Goal: Find specific page/section: Find specific page/section

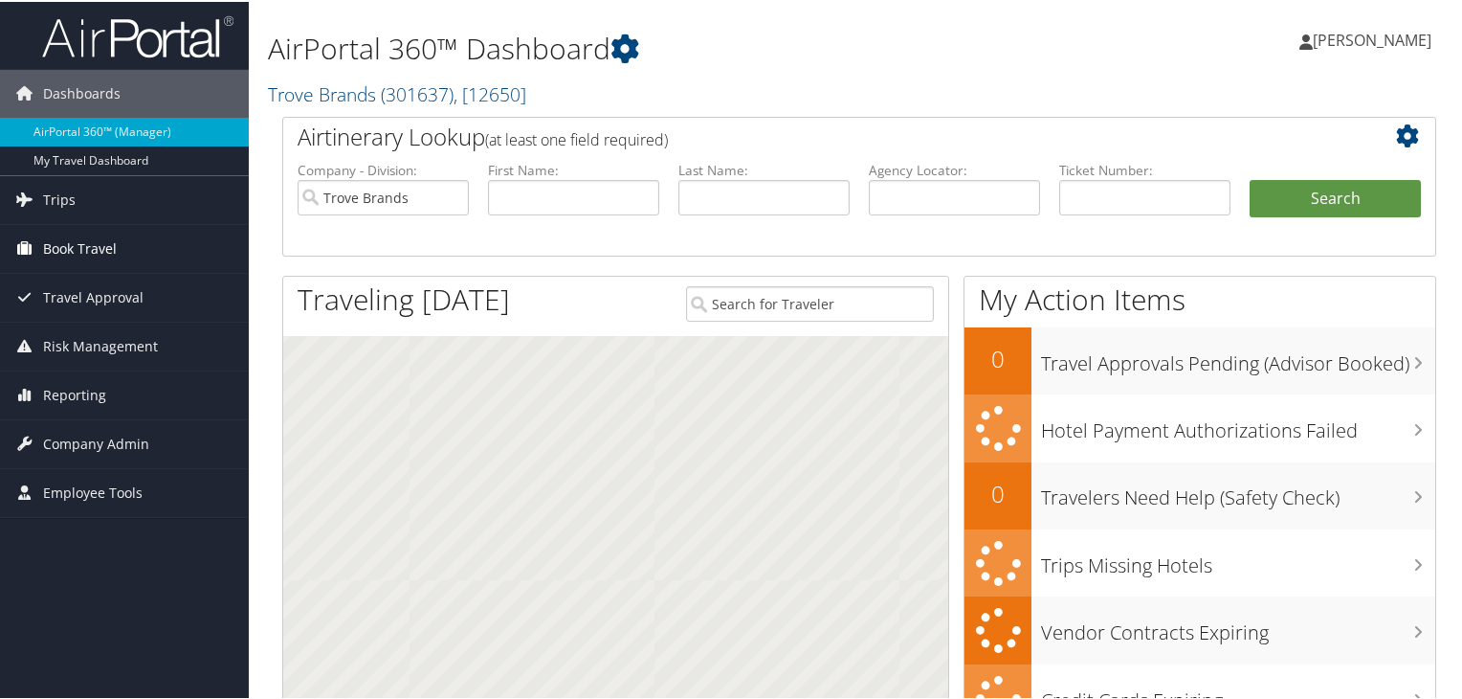
click at [116, 253] on link "Book Travel" at bounding box center [124, 247] width 249 height 48
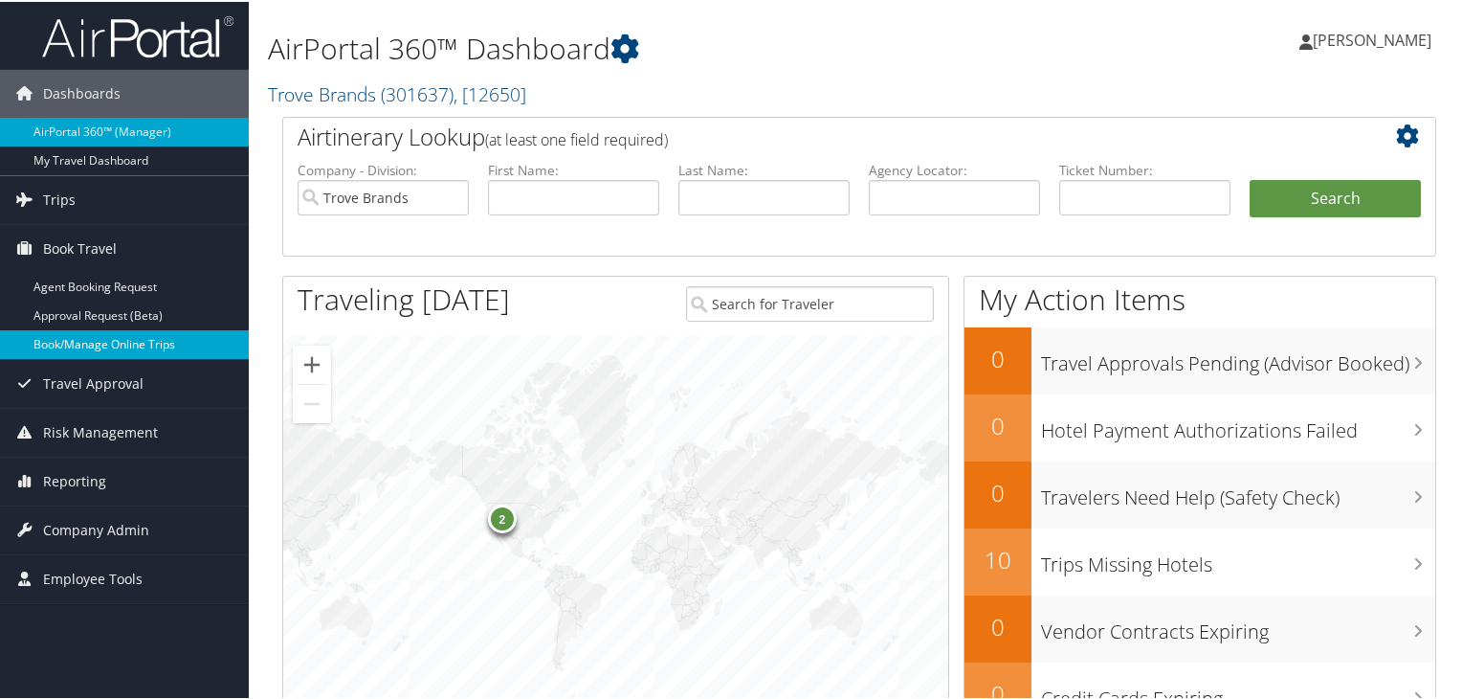
click at [140, 339] on link "Book/Manage Online Trips" at bounding box center [124, 342] width 249 height 29
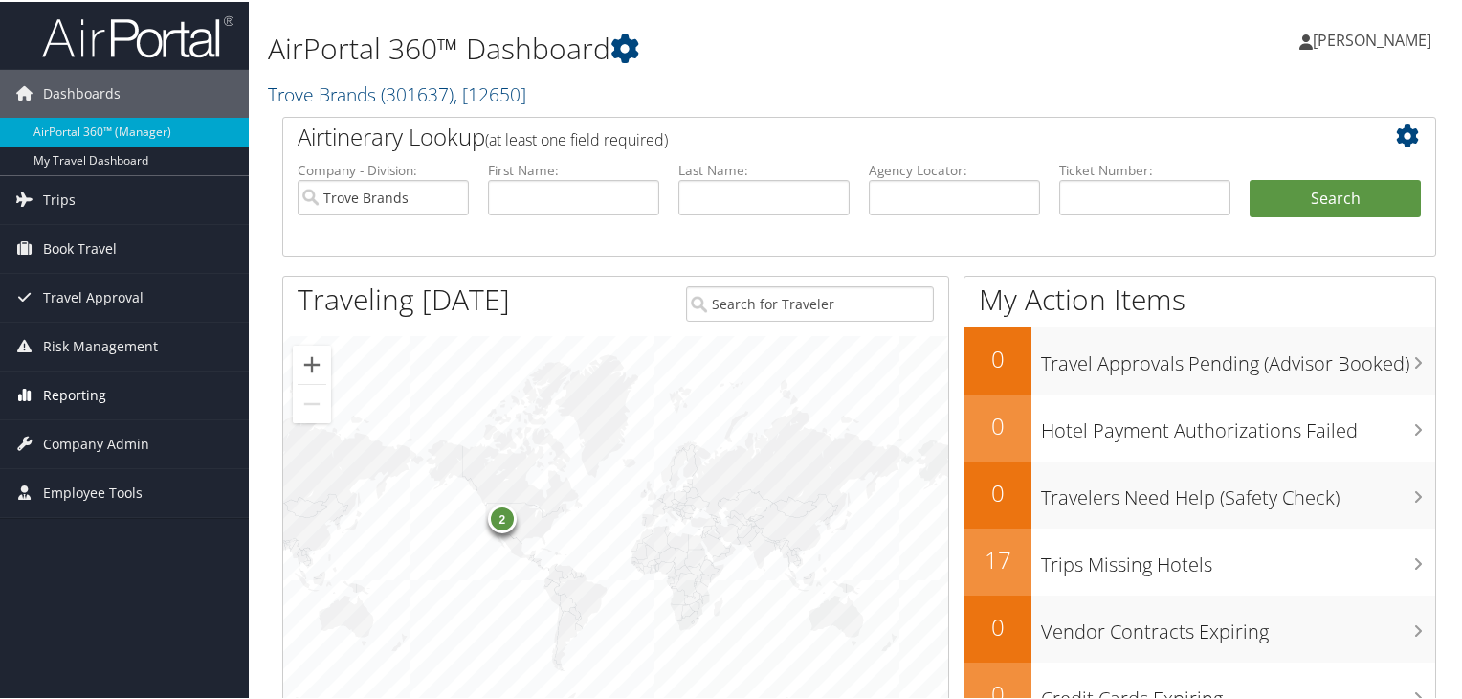
click at [112, 390] on link "Reporting" at bounding box center [124, 393] width 249 height 48
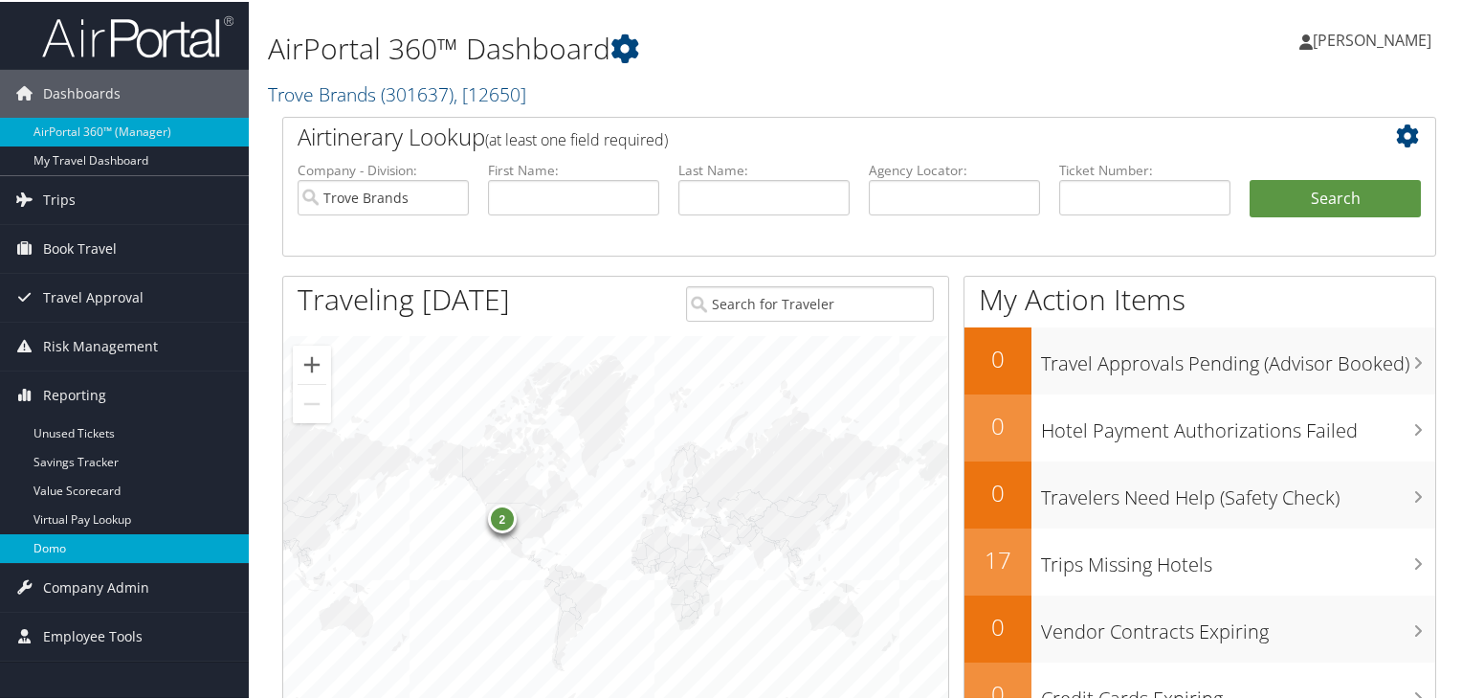
click at [112, 544] on link "Domo" at bounding box center [124, 546] width 249 height 29
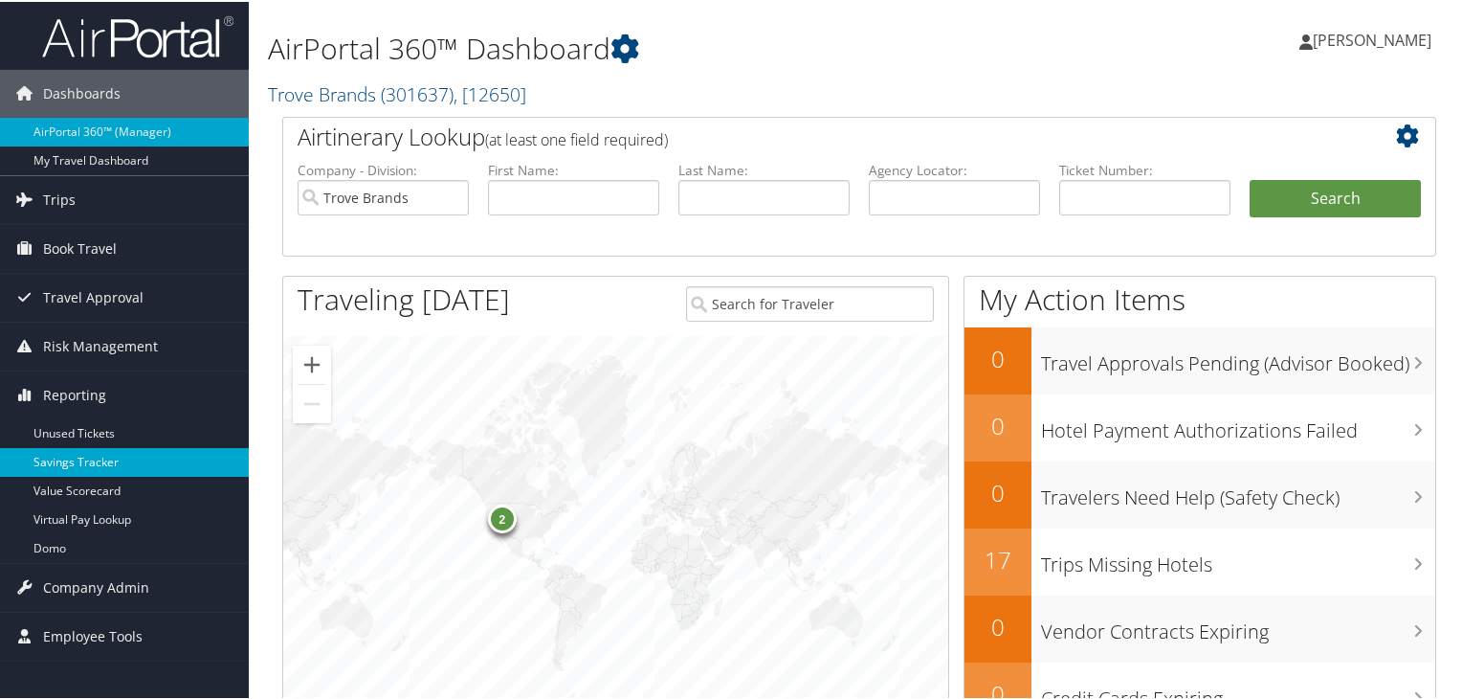
click at [155, 457] on link "Savings Tracker" at bounding box center [124, 460] width 249 height 29
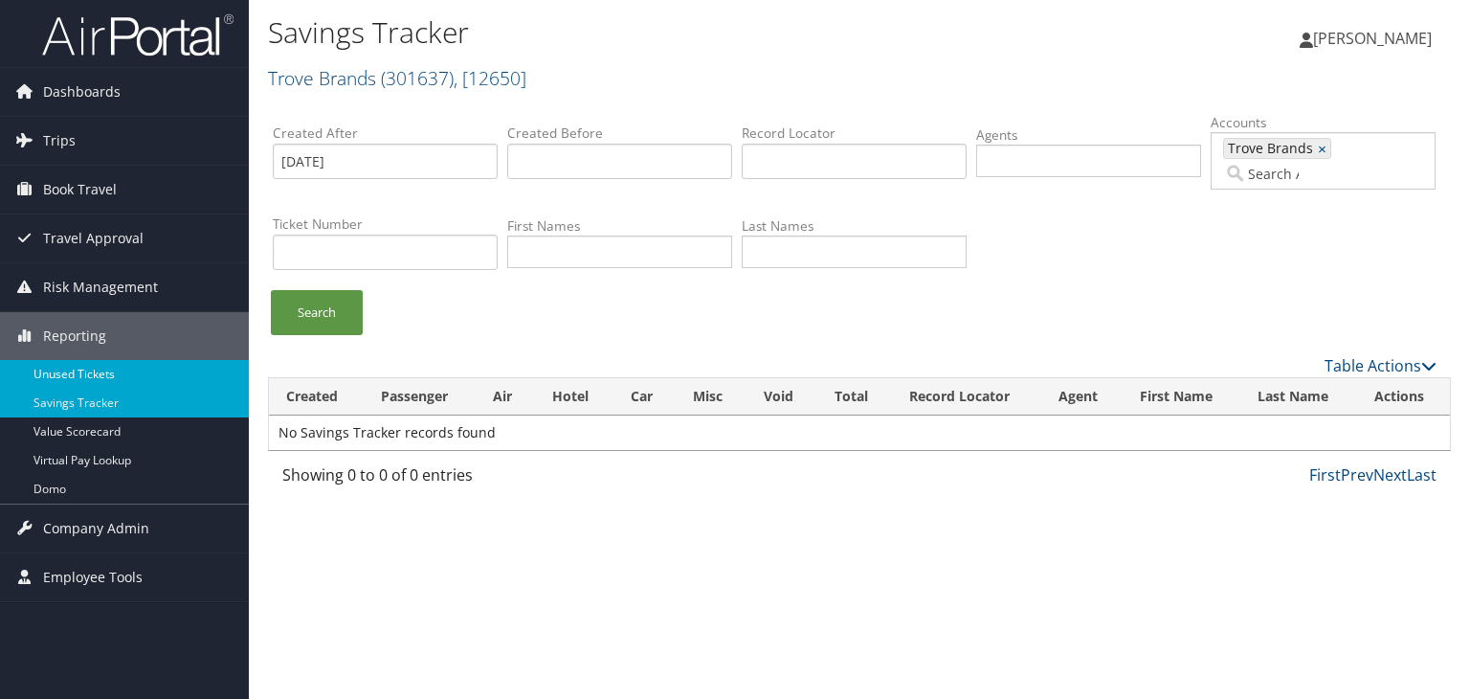
click at [93, 383] on link "Unused Tickets" at bounding box center [124, 374] width 249 height 29
click at [167, 528] on link "Company Admin" at bounding box center [124, 528] width 249 height 48
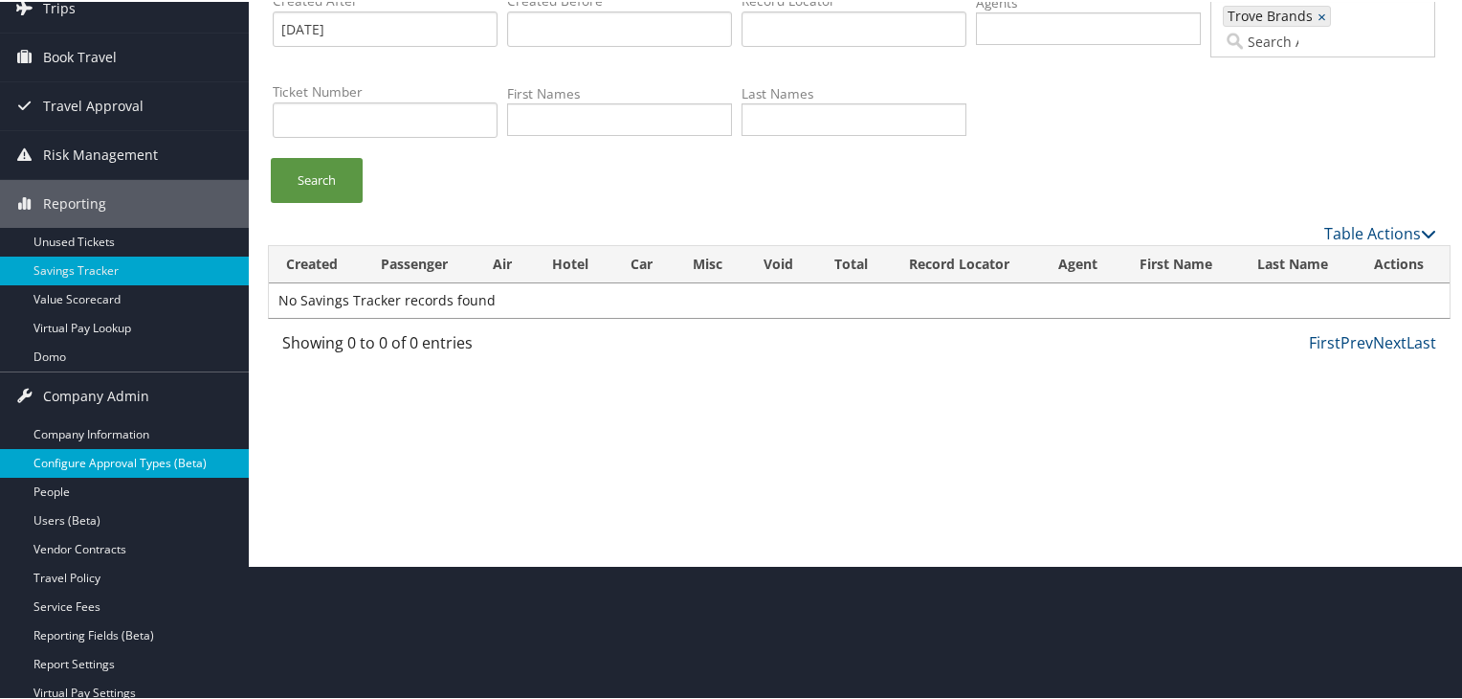
scroll to position [189, 0]
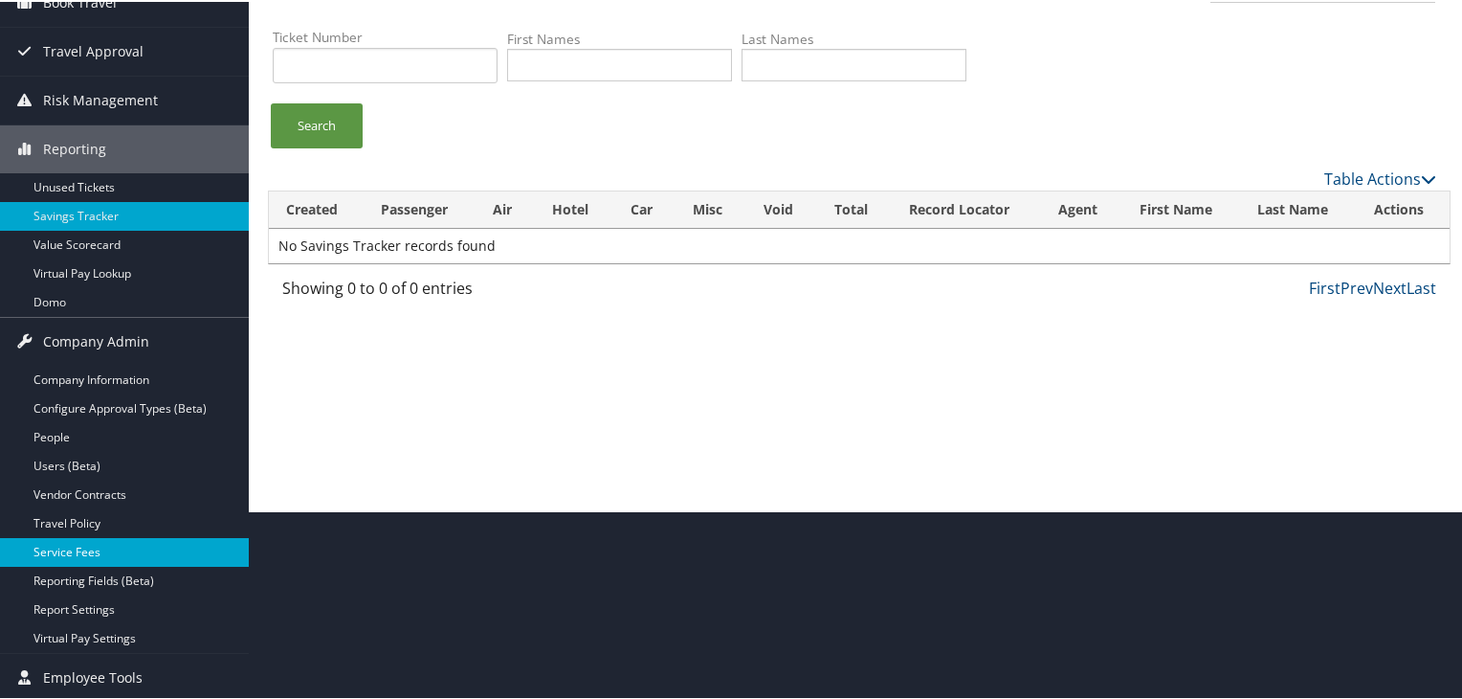
click at [116, 550] on link "Service Fees" at bounding box center [124, 550] width 249 height 29
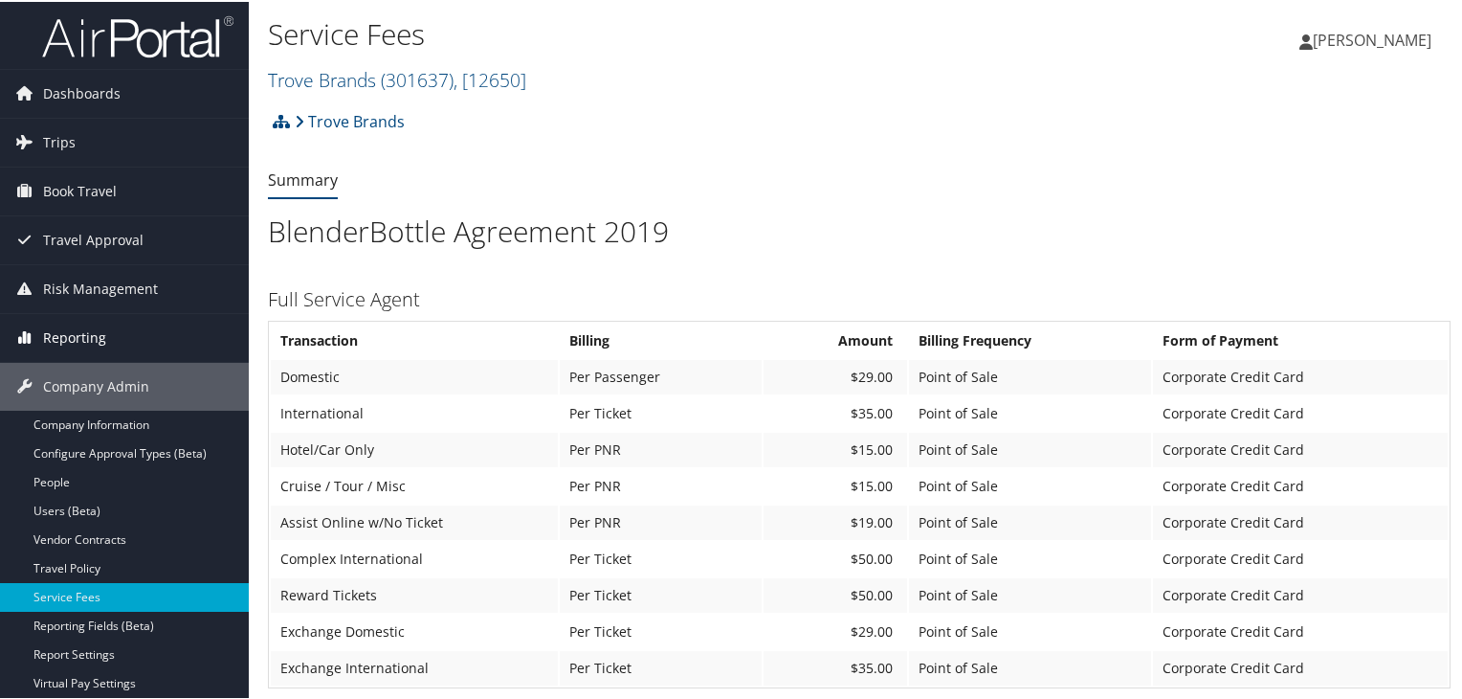
click at [102, 338] on span "Reporting" at bounding box center [74, 336] width 63 height 48
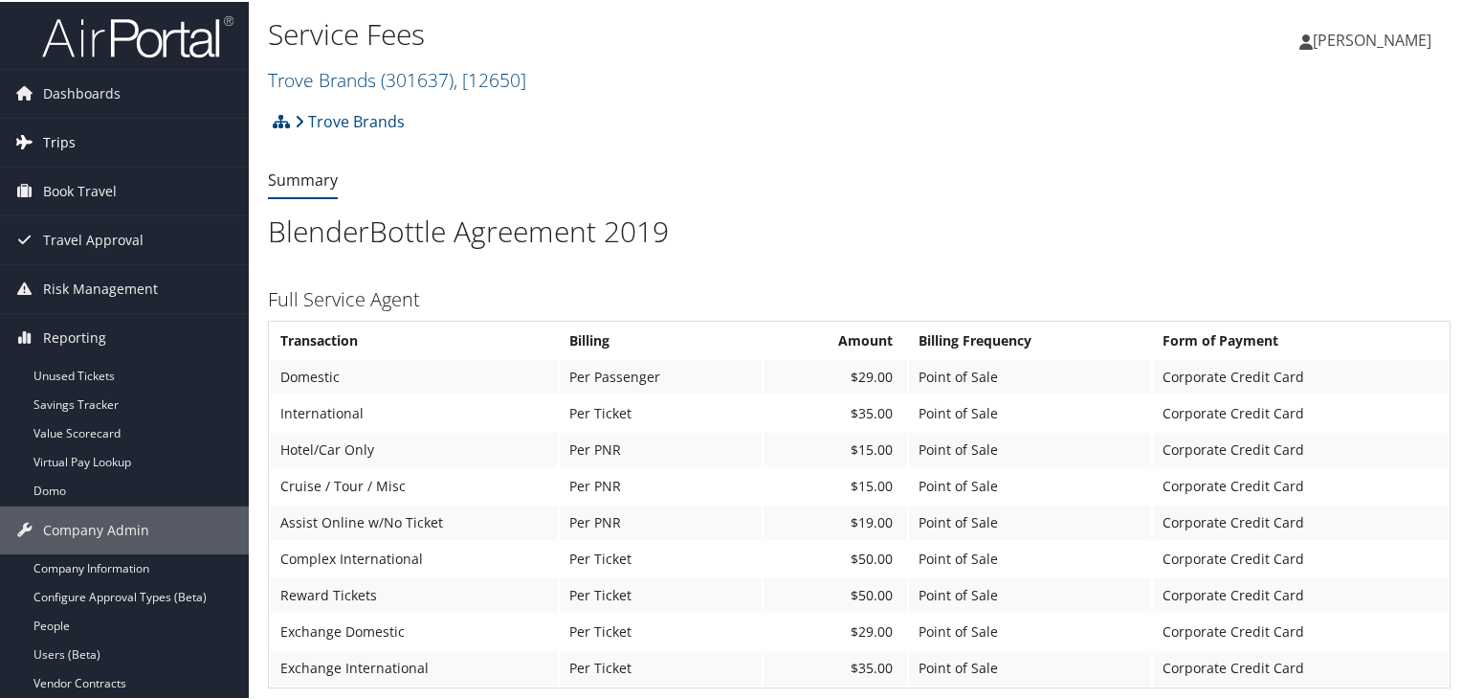
click at [107, 153] on link "Trips" at bounding box center [124, 141] width 249 height 48
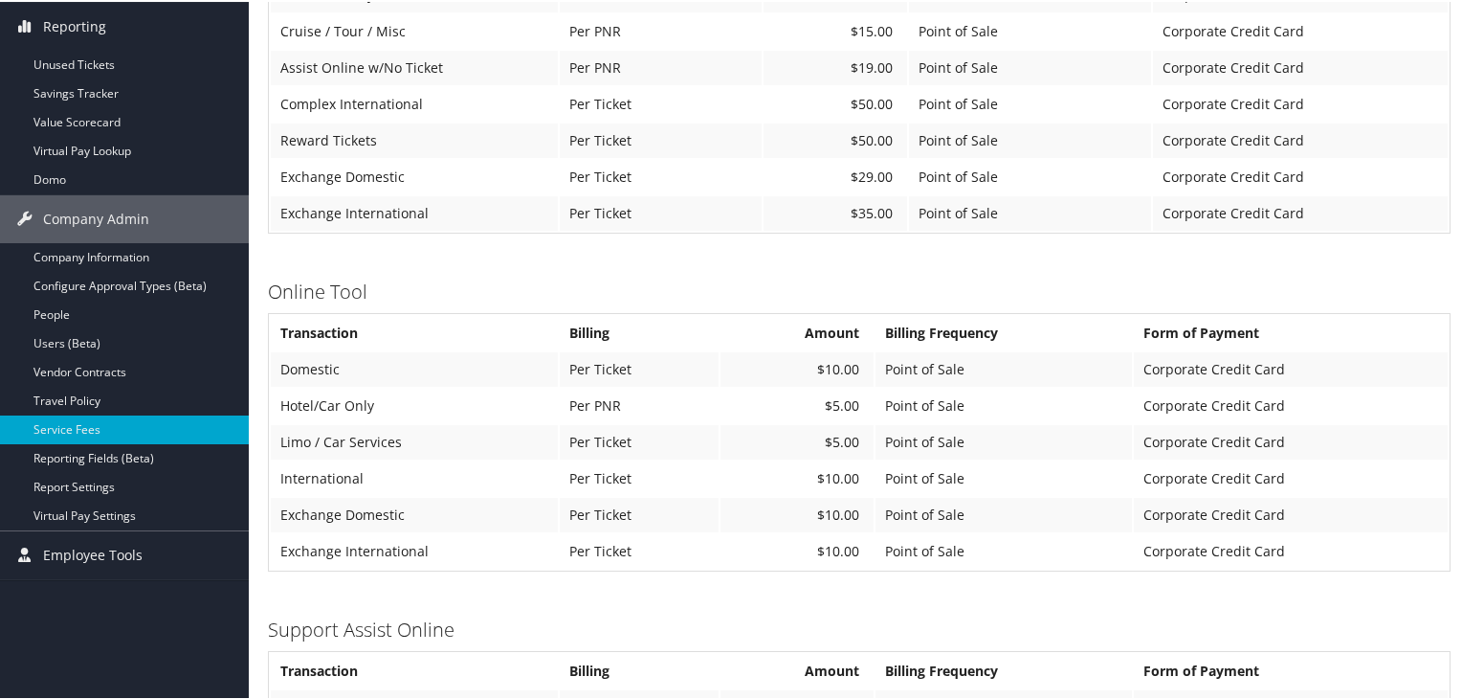
scroll to position [459, 0]
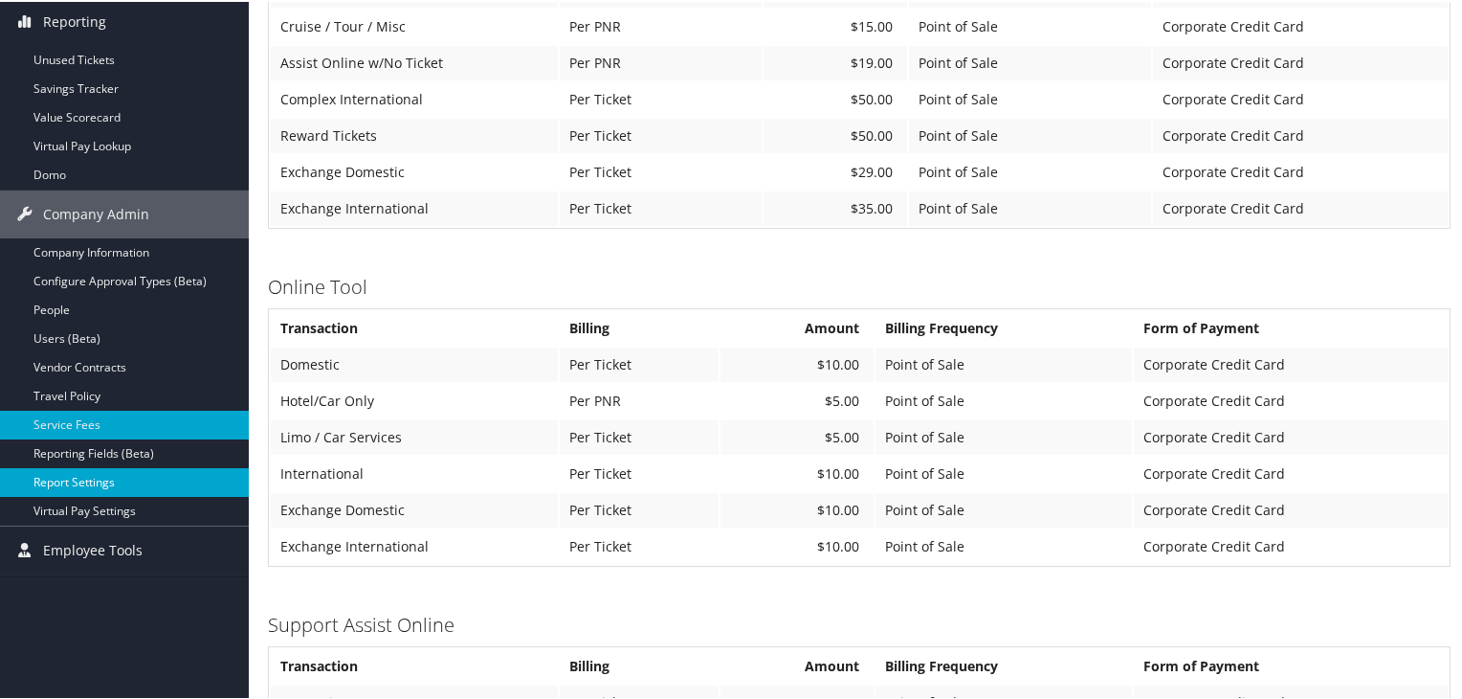
click at [102, 486] on link "Report Settings" at bounding box center [124, 480] width 249 height 29
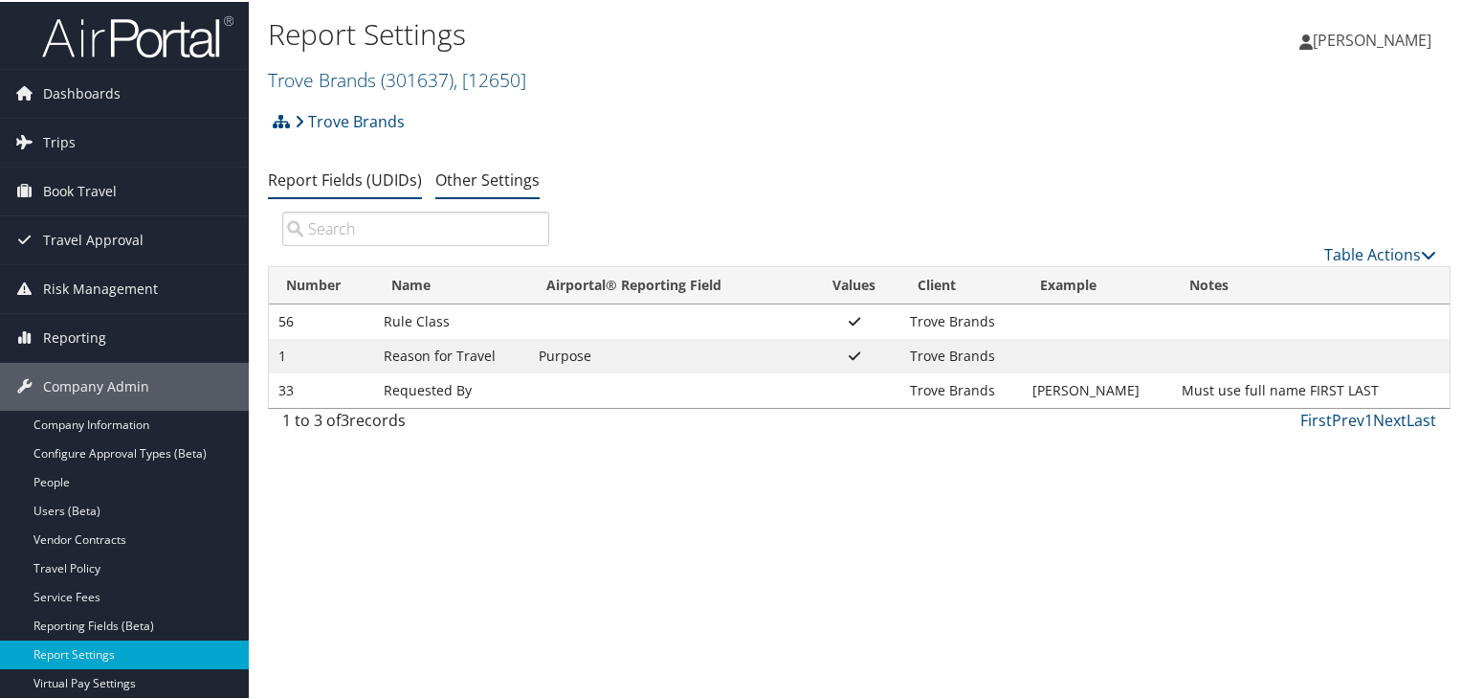
click at [478, 185] on link "Other Settings" at bounding box center [487, 177] width 104 height 21
